Goal: Use online tool/utility: Utilize a website feature to perform a specific function

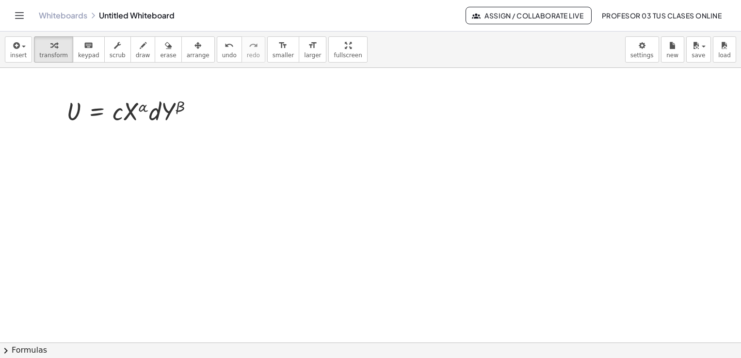
scroll to position [340, 0]
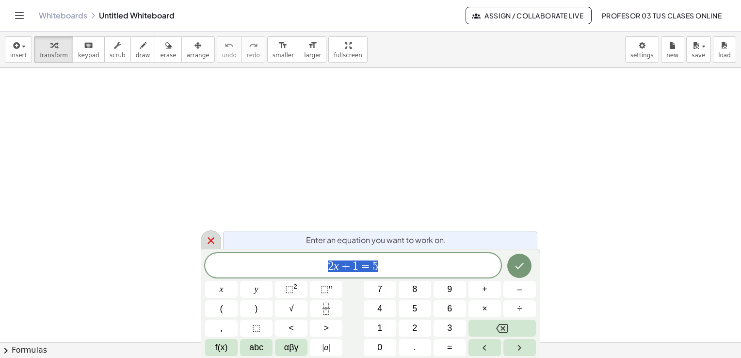
click at [207, 239] on icon at bounding box center [211, 241] width 12 height 12
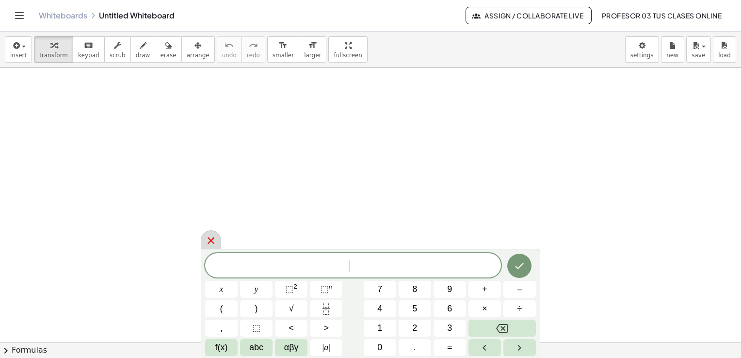
click at [210, 239] on icon at bounding box center [211, 241] width 12 height 12
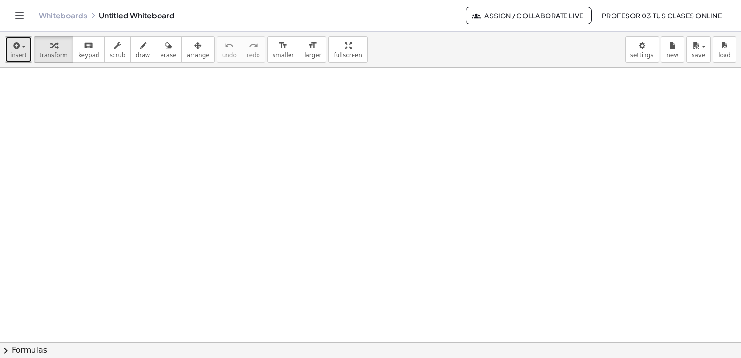
click at [16, 55] on span "insert" at bounding box center [18, 55] width 16 height 7
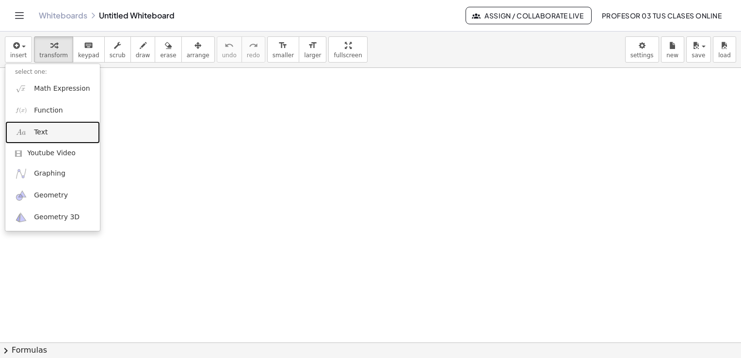
click at [56, 131] on link "Text" at bounding box center [52, 132] width 95 height 22
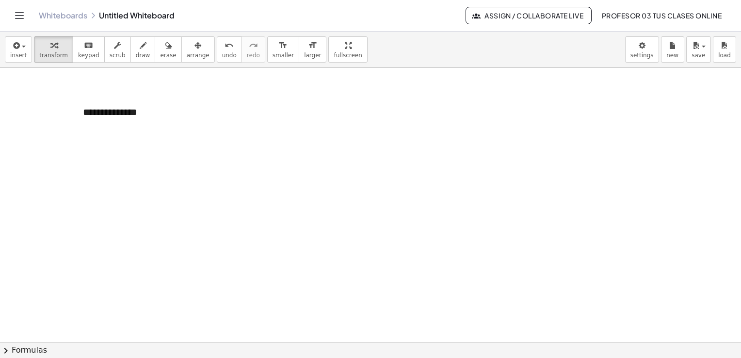
click at [187, 54] on span "arrange" at bounding box center [198, 55] width 23 height 7
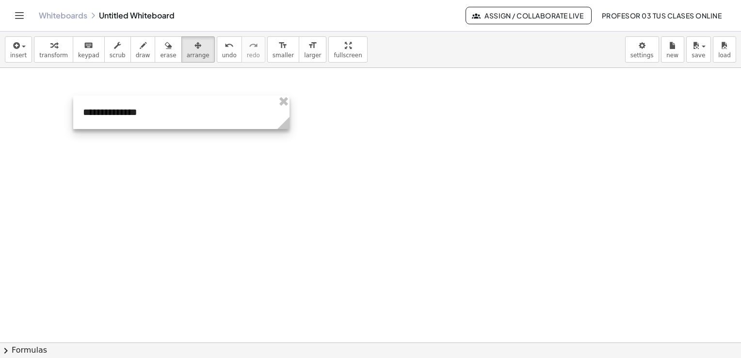
drag, startPoint x: 218, startPoint y: 126, endPoint x: 289, endPoint y: 131, distance: 71.1
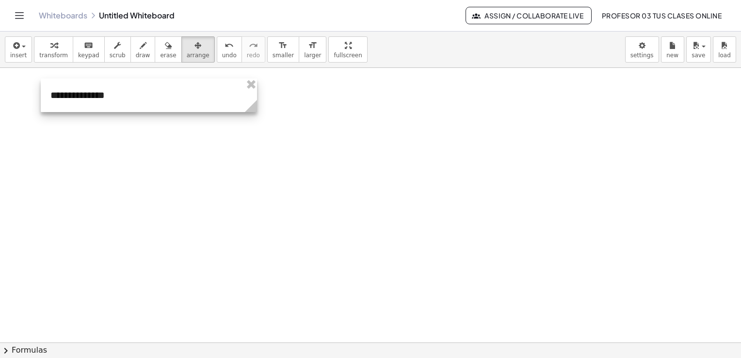
drag, startPoint x: 214, startPoint y: 99, endPoint x: 182, endPoint y: 82, distance: 36.7
click at [182, 82] on div at bounding box center [149, 95] width 216 height 33
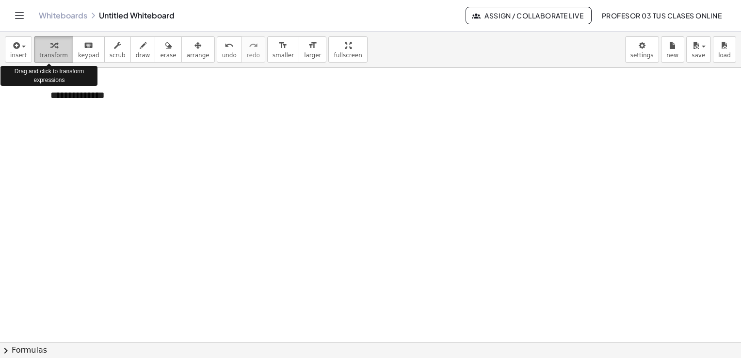
click at [57, 46] on div "button" at bounding box center [53, 45] width 29 height 12
click at [39, 49] on div "button" at bounding box center [53, 45] width 29 height 12
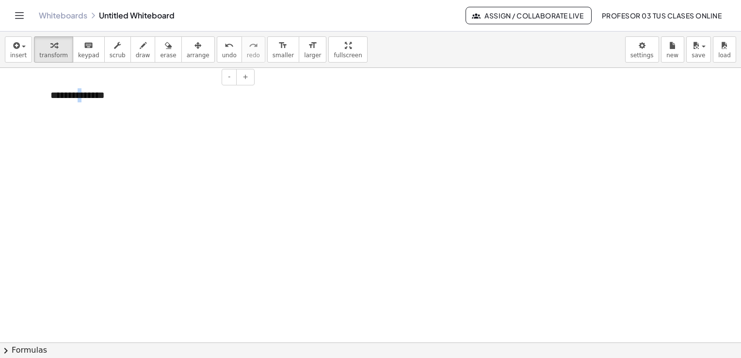
click at [82, 95] on div "**********" at bounding box center [149, 95] width 216 height 33
